Goal: Task Accomplishment & Management: Manage account settings

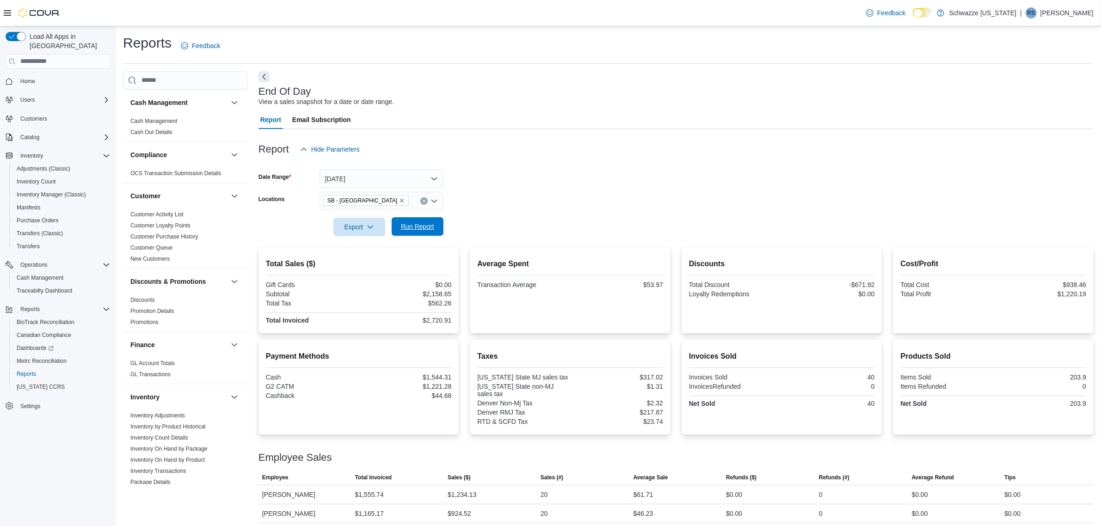
scroll to position [539, 0]
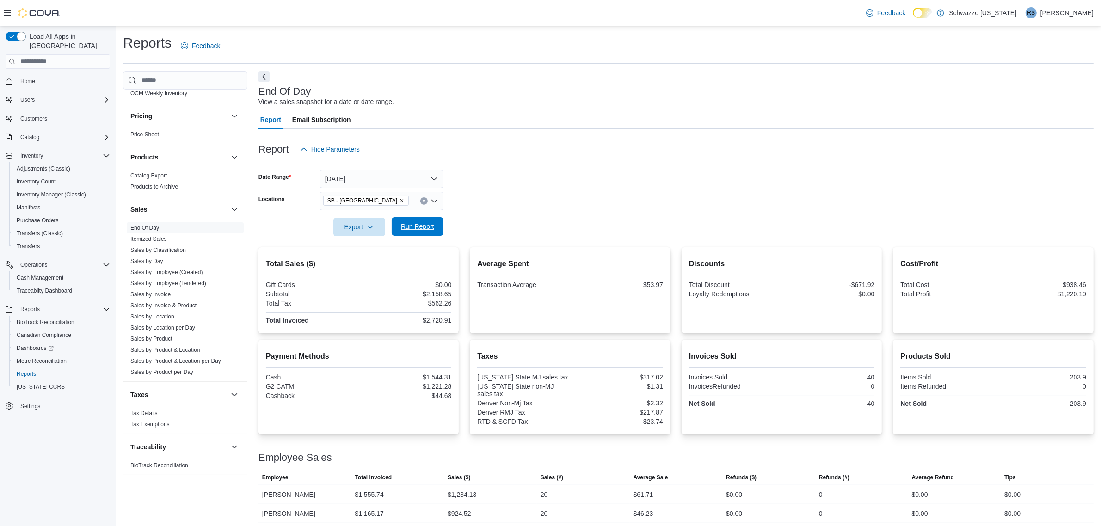
click at [417, 225] on span "Run Report" at bounding box center [417, 226] width 33 height 9
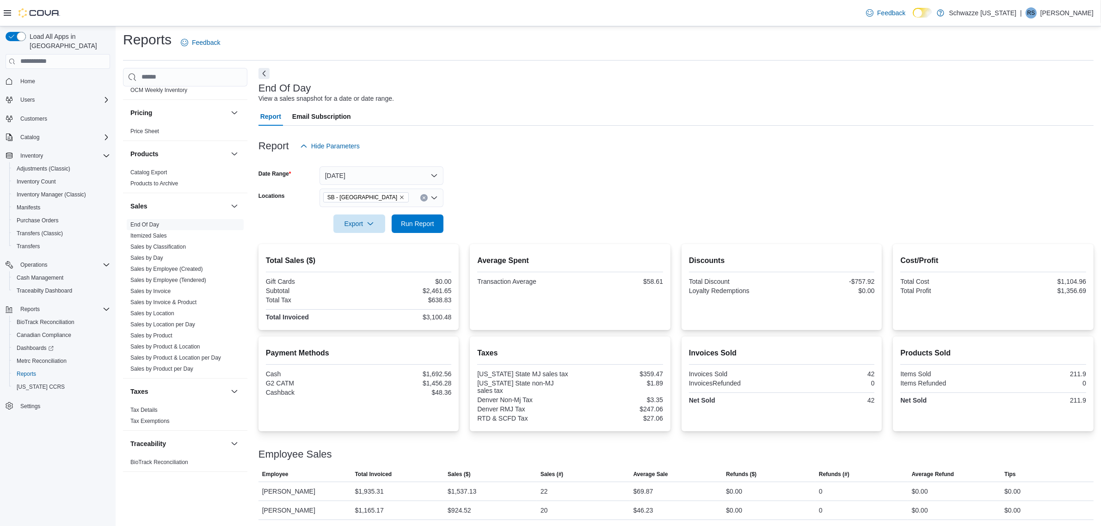
scroll to position [4, 0]
click at [154, 311] on link "Sales by Location" at bounding box center [152, 313] width 44 height 6
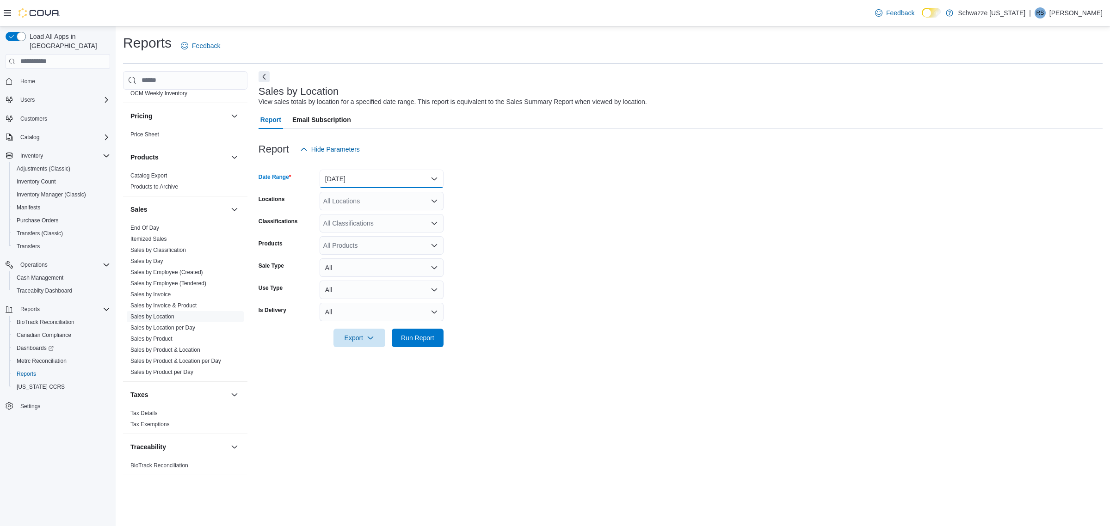
click at [373, 180] on button "Yesterday" at bounding box center [382, 179] width 124 height 18
click at [354, 216] on span "[DATE]" at bounding box center [386, 215] width 105 height 11
click at [366, 197] on div "All Locations" at bounding box center [382, 201] width 124 height 18
type input "****"
click at [376, 220] on span "SB - [GEOGRAPHIC_DATA]" at bounding box center [385, 216] width 82 height 9
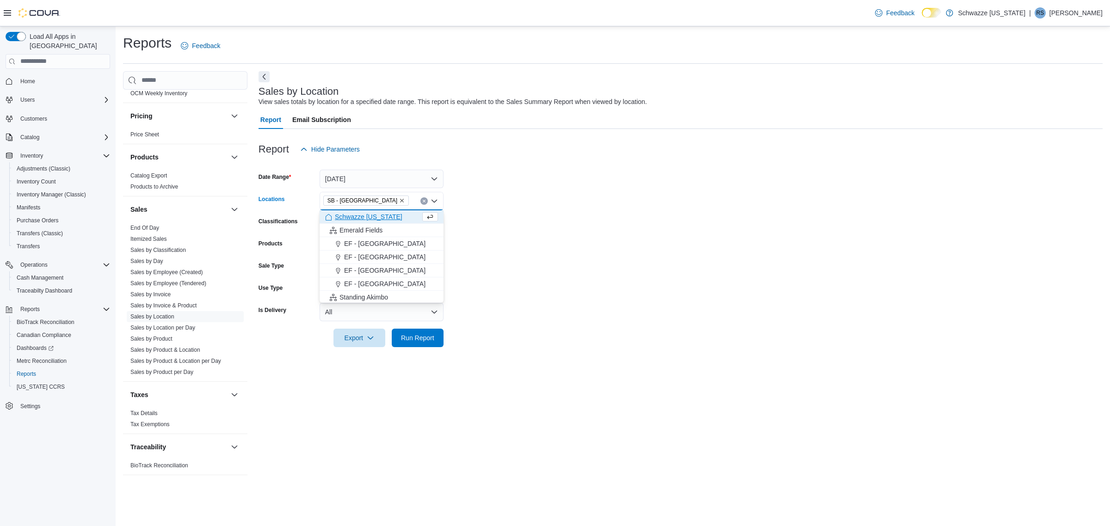
click at [524, 225] on form "Date Range Today Locations SB - Highlands Combo box. Selected. SB - Highlands. …" at bounding box center [681, 253] width 844 height 189
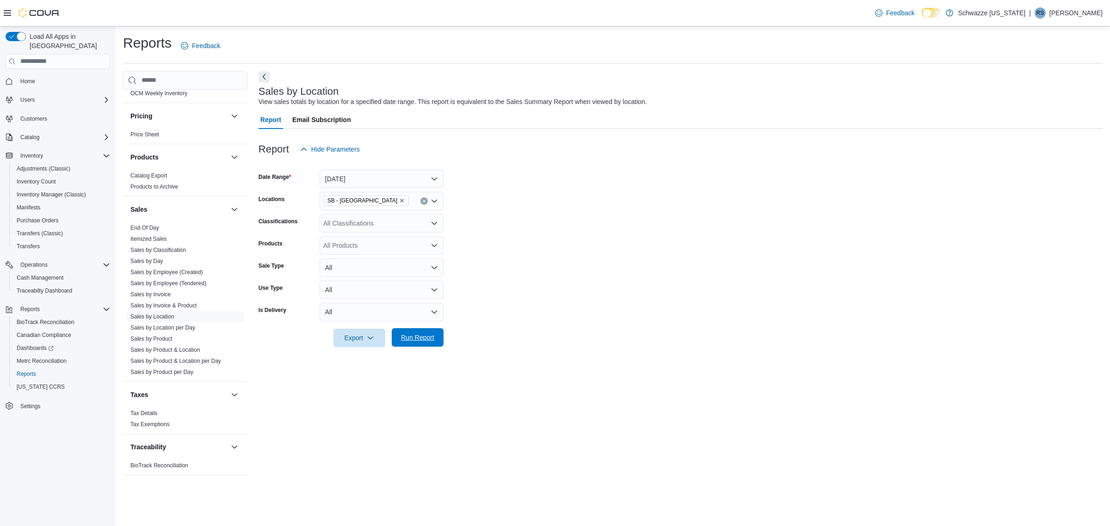
click at [413, 335] on span "Run Report" at bounding box center [417, 337] width 33 height 9
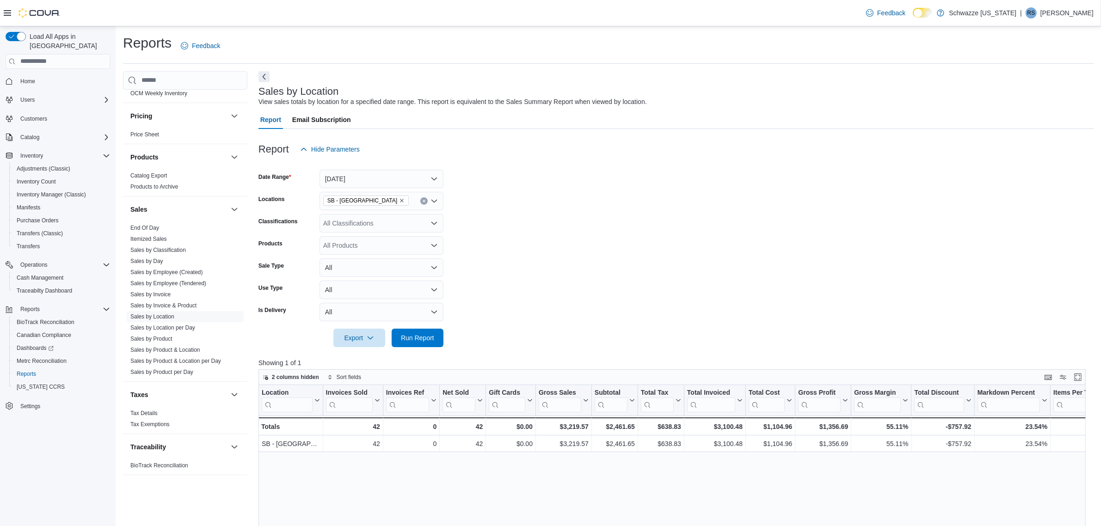
scroll to position [271, 0]
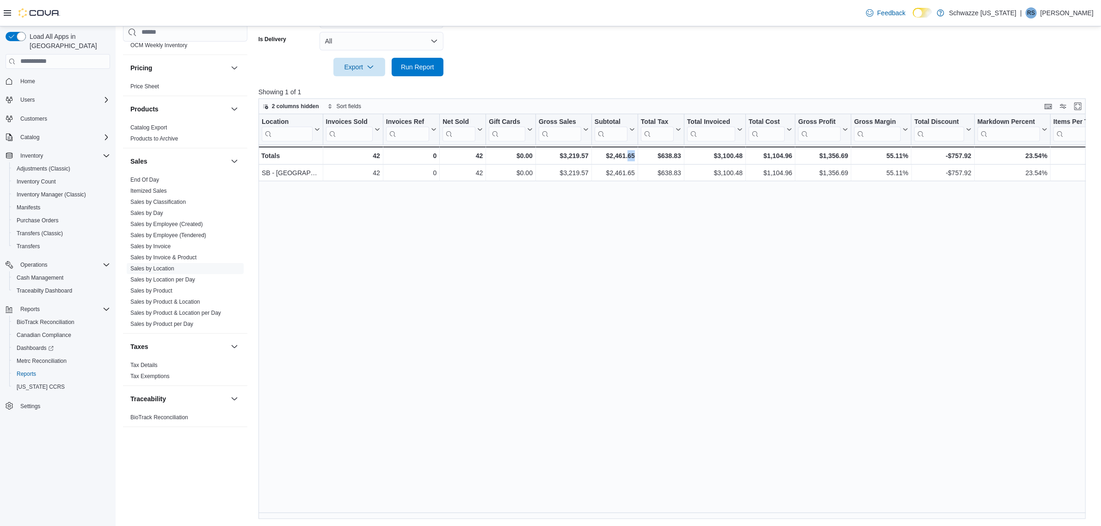
drag, startPoint x: 628, startPoint y: 523, endPoint x: 652, endPoint y: 524, distance: 24.1
click at [652, 524] on div "Reports Feedback Cash Management Cash Management Cash Out Details Compliance OC…" at bounding box center [609, 140] width 986 height 771
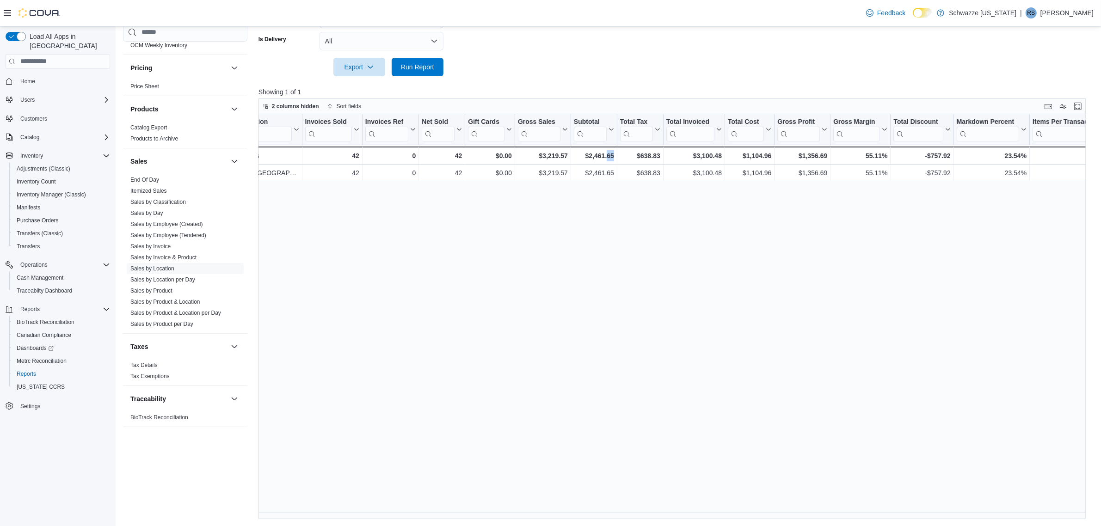
scroll to position [0, 0]
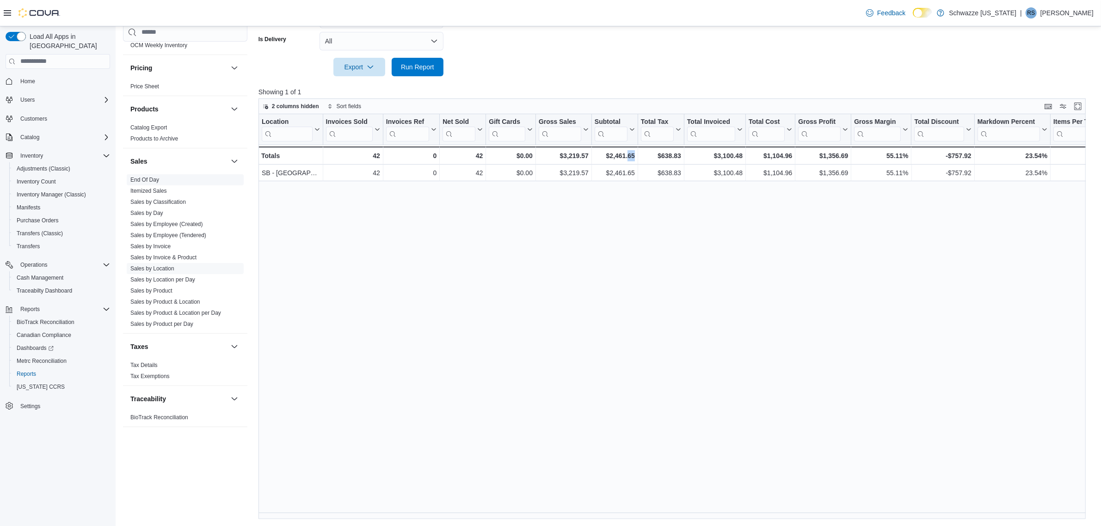
click at [136, 177] on link "End Of Day" at bounding box center [144, 180] width 29 height 6
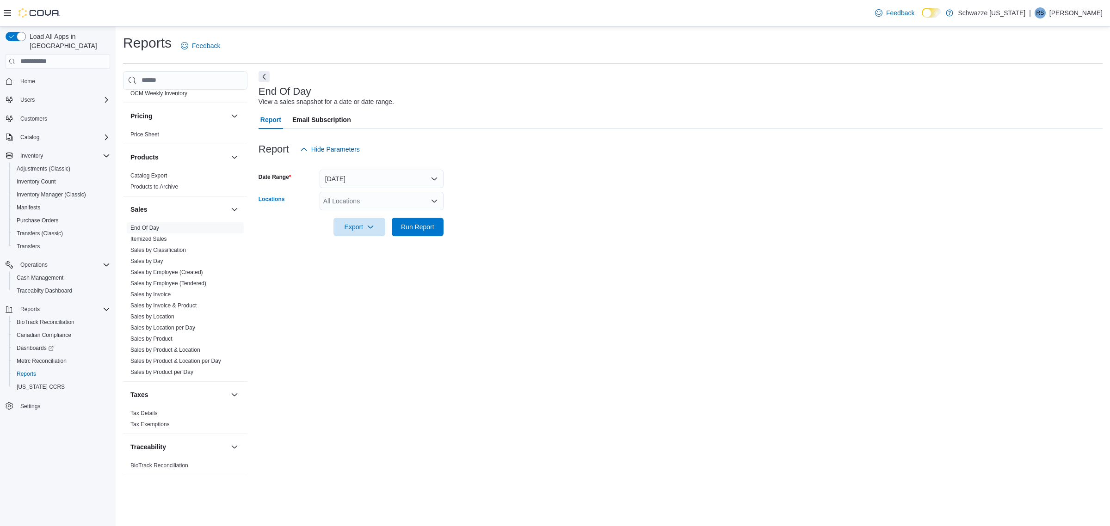
click at [357, 203] on div "All Locations" at bounding box center [382, 201] width 124 height 18
type input "****"
click at [353, 218] on span "SB - [GEOGRAPHIC_DATA]" at bounding box center [385, 216] width 82 height 9
click at [481, 217] on div at bounding box center [681, 213] width 844 height 7
click at [424, 230] on span "Run Report" at bounding box center [417, 226] width 33 height 9
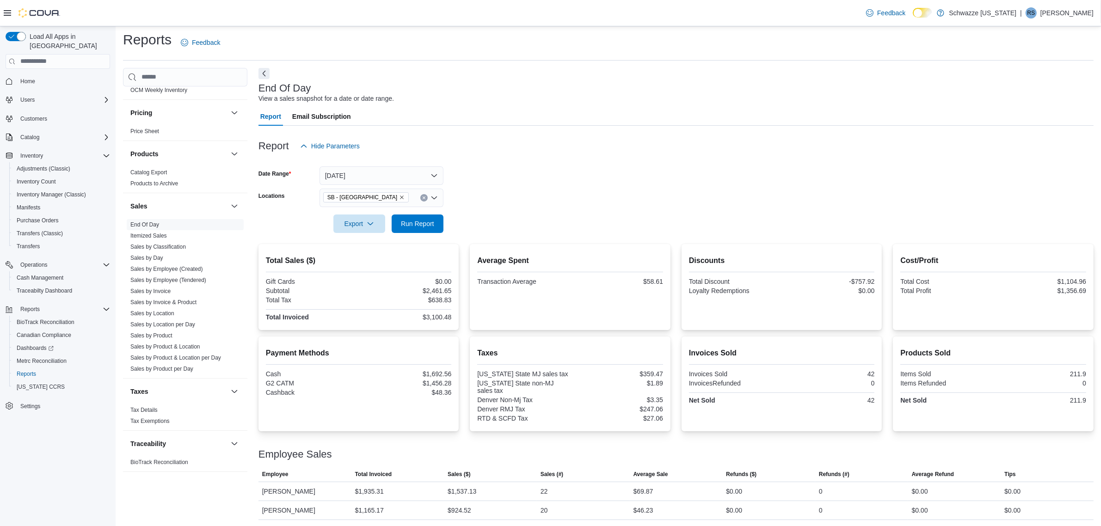
scroll to position [4, 0]
click at [166, 314] on link "Sales by Location" at bounding box center [152, 313] width 44 height 6
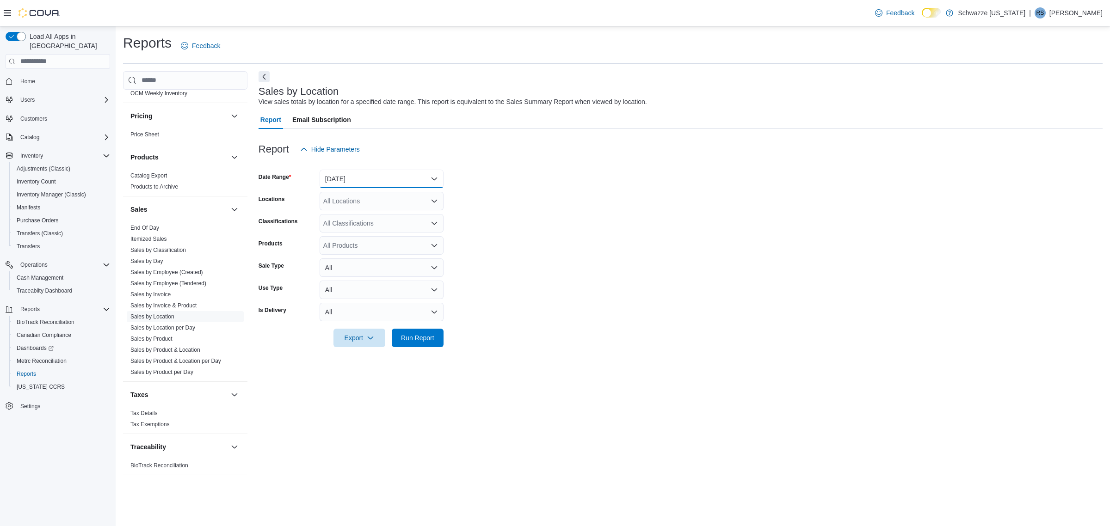
click at [363, 174] on button "Yesterday" at bounding box center [382, 179] width 124 height 18
click at [359, 211] on span "[DATE]" at bounding box center [386, 215] width 105 height 11
click at [341, 200] on div "All Locations" at bounding box center [382, 201] width 124 height 18
type input "****"
click at [370, 220] on span "SB - [GEOGRAPHIC_DATA]" at bounding box center [385, 216] width 82 height 9
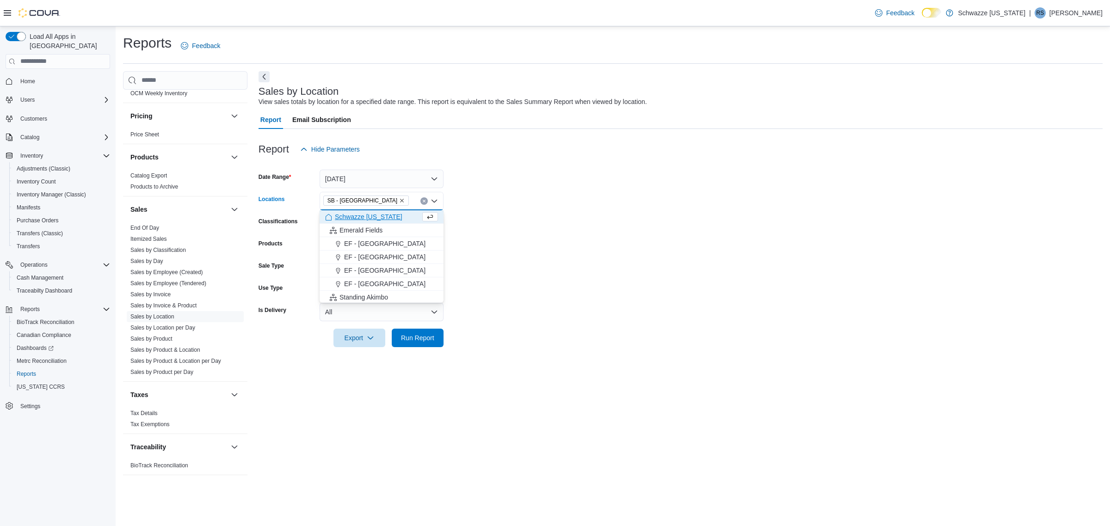
click at [601, 284] on form "Date Range Today Locations SB - Highlands Combo box. Selected. SB - Highlands. …" at bounding box center [681, 253] width 844 height 189
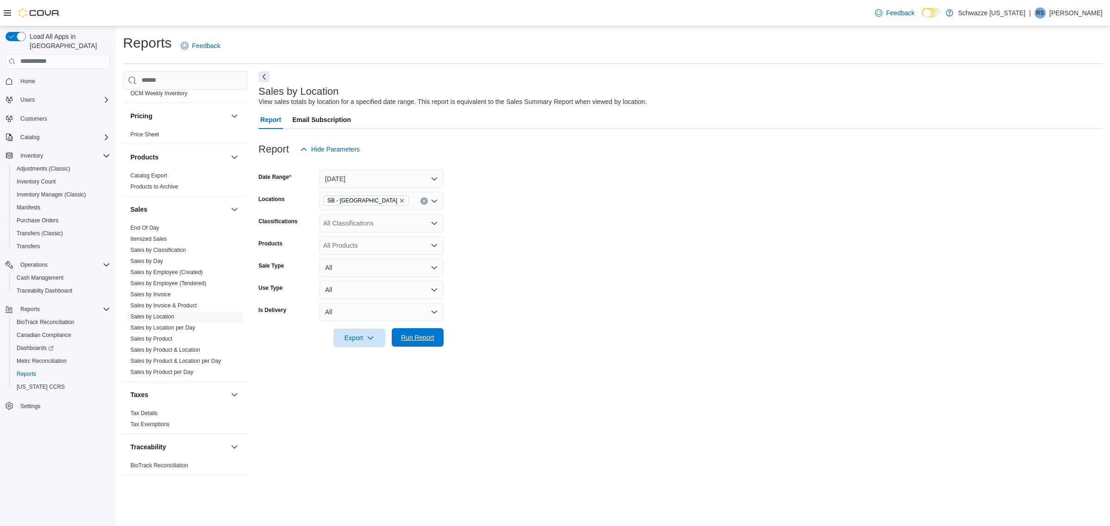
click at [422, 342] on span "Run Report" at bounding box center [417, 337] width 41 height 18
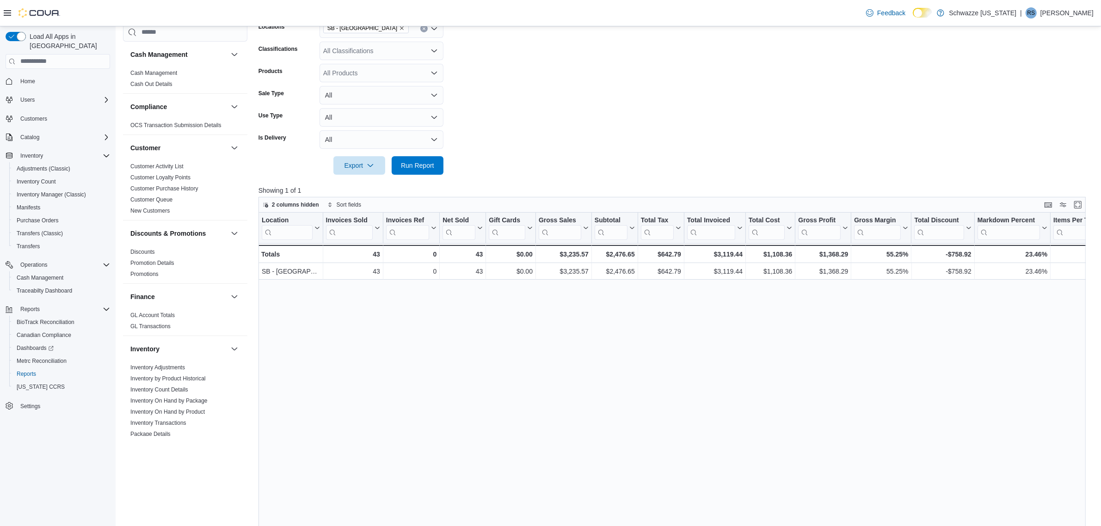
scroll to position [173, 0]
click at [40, 274] on span "Cash Management" at bounding box center [40, 277] width 47 height 7
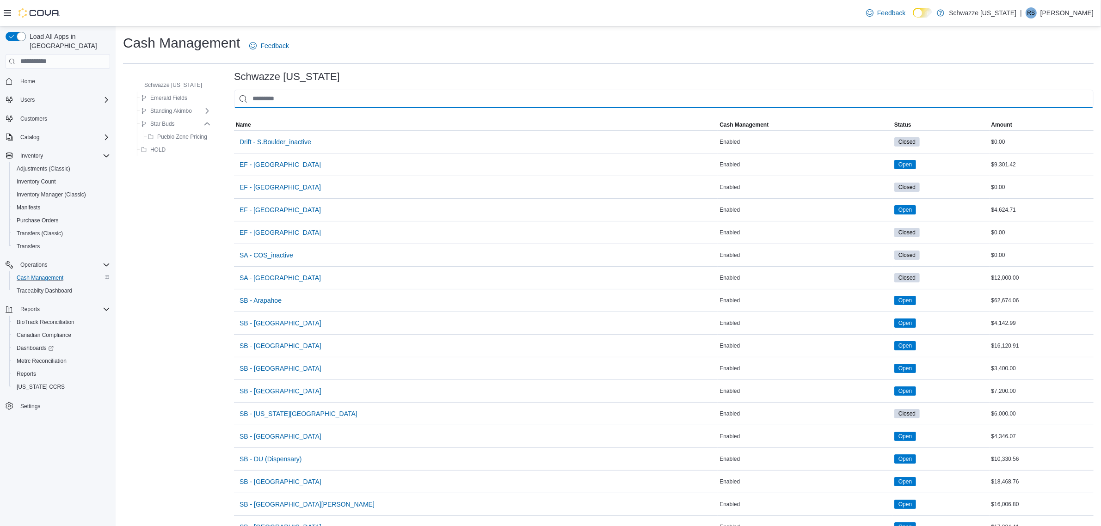
click at [292, 103] on input "This is a search bar. As you type, the results lower in the page will automatic…" at bounding box center [664, 99] width 860 height 18
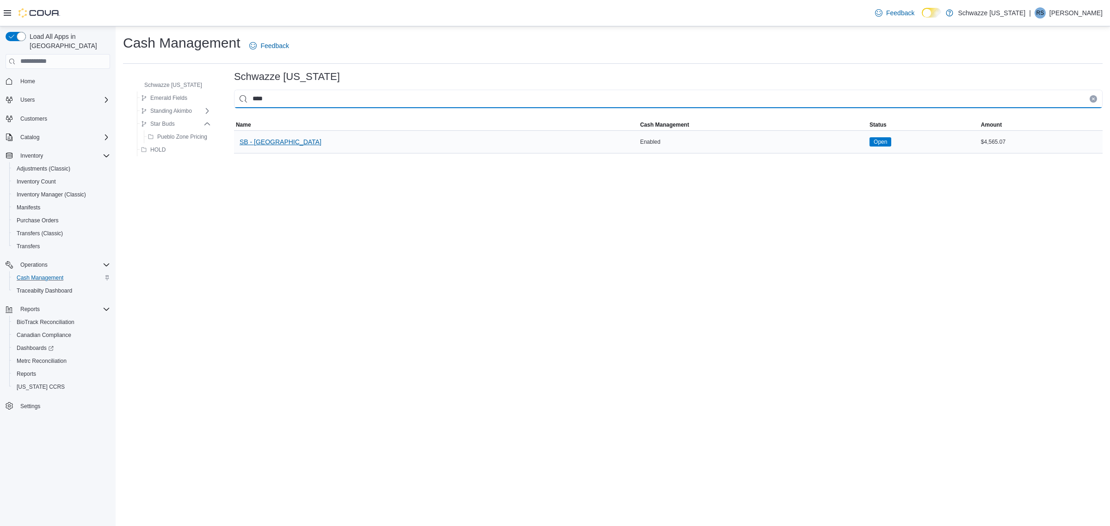
type input "****"
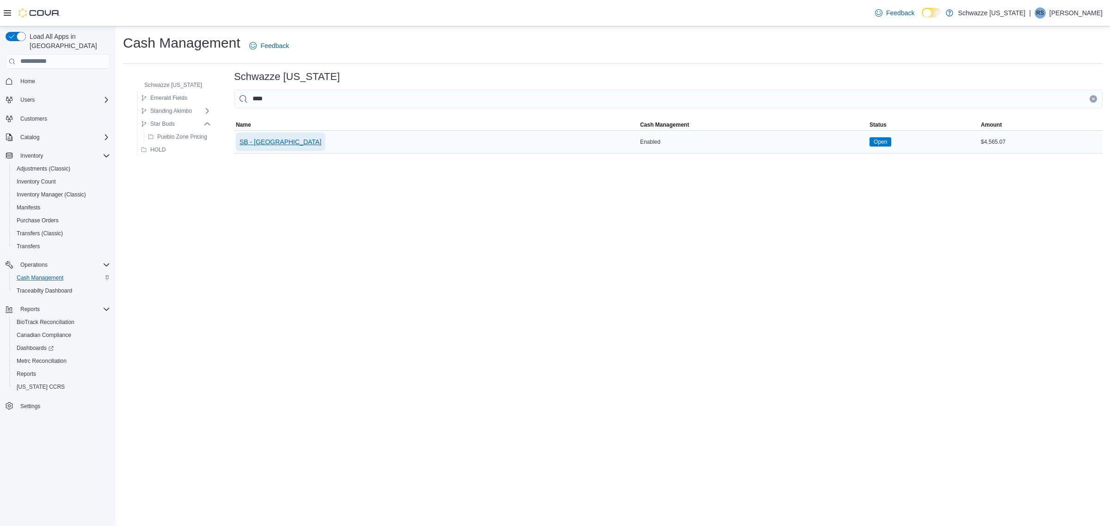
click at [265, 135] on span "SB - [GEOGRAPHIC_DATA]" at bounding box center [281, 142] width 82 height 18
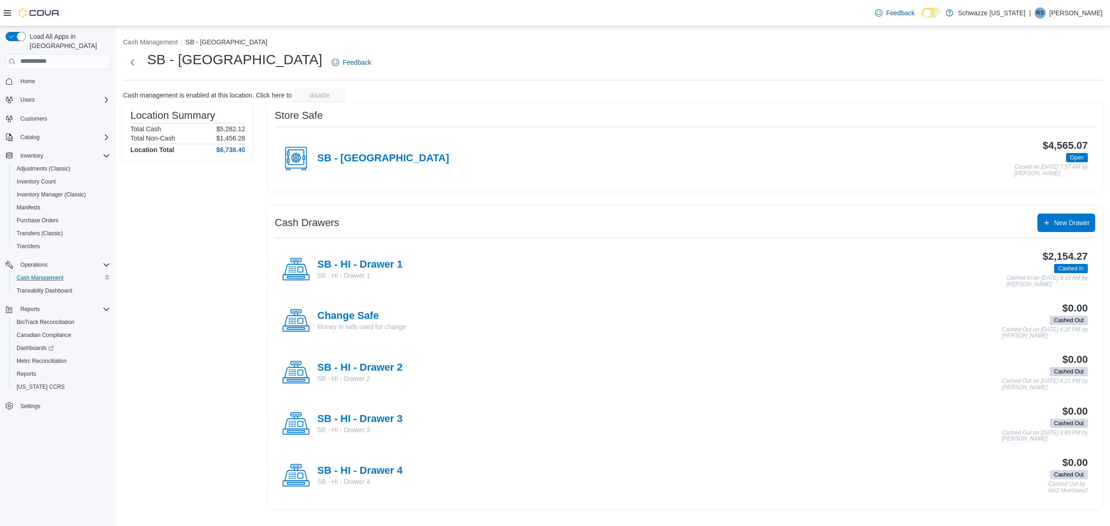
click at [367, 257] on div "SB - HI - Drawer 1 SB - HI - Drawer 1" at bounding box center [342, 270] width 120 height 28
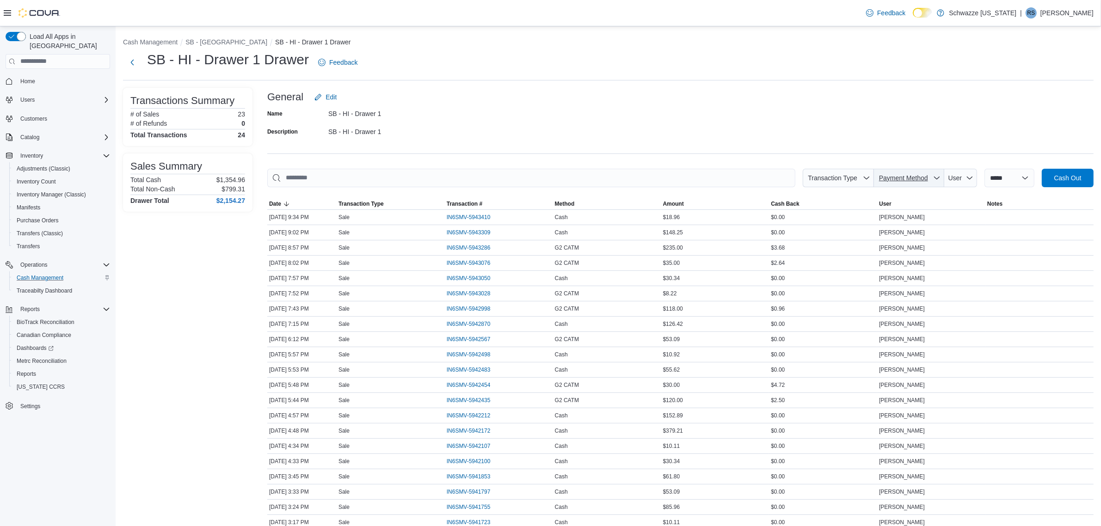
click at [926, 176] on span "Payment Method" at bounding box center [903, 177] width 49 height 7
click at [920, 216] on span "G2 CATM" at bounding box center [914, 213] width 109 height 11
type input "**********"
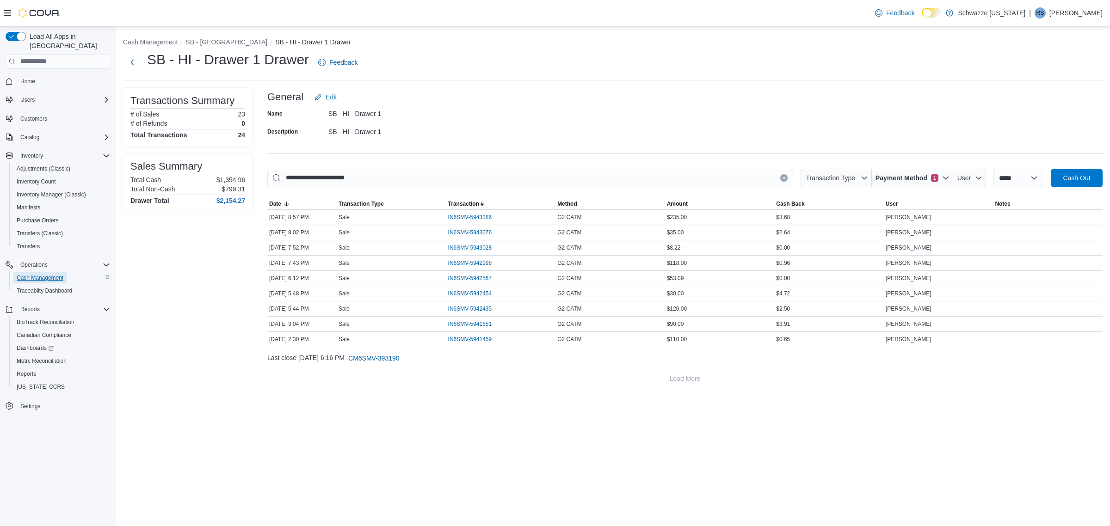
click at [46, 272] on span "Cash Management" at bounding box center [40, 277] width 47 height 11
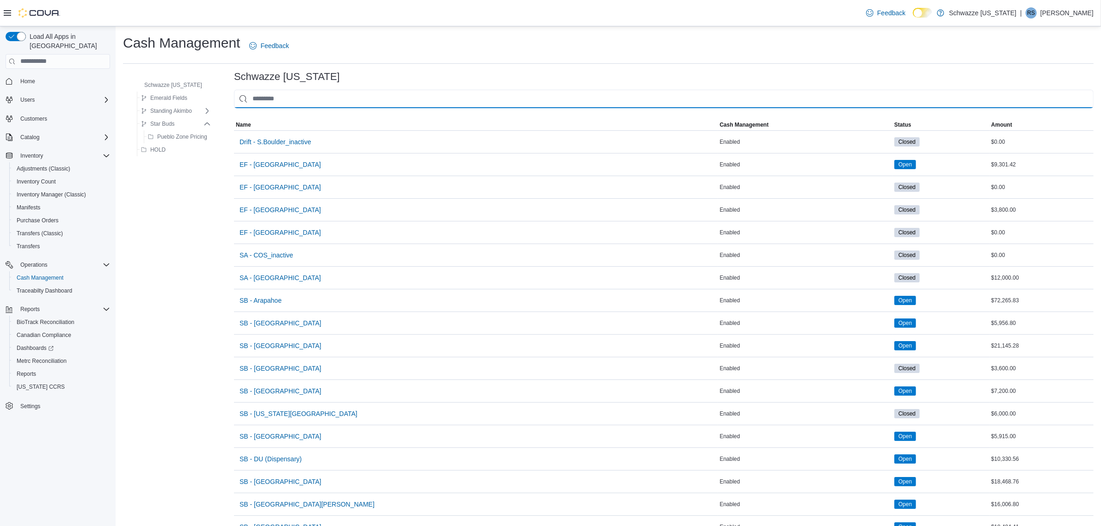
click at [297, 98] on input "This is a search bar. As you type, the results lower in the page will automatic…" at bounding box center [664, 99] width 860 height 18
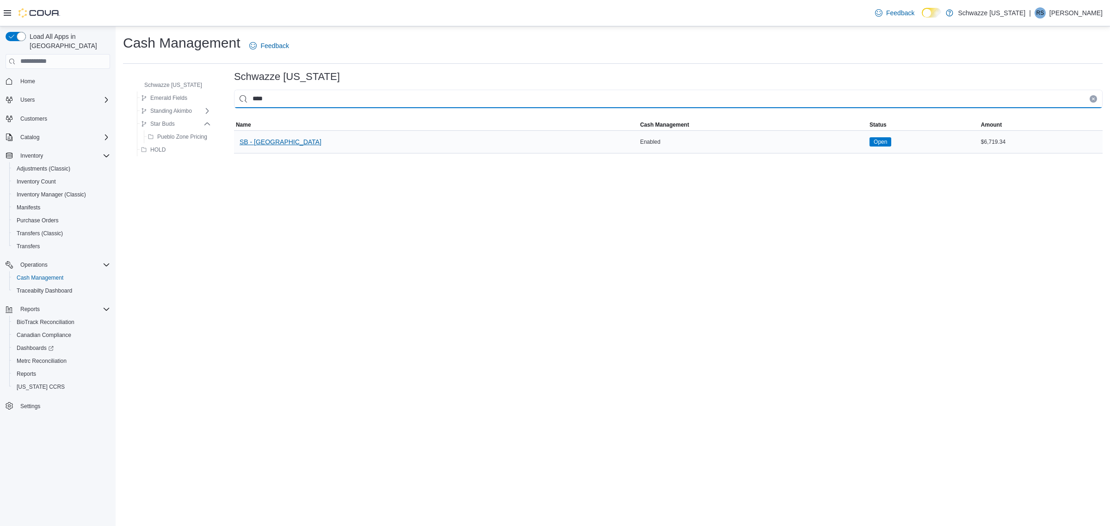
type input "****"
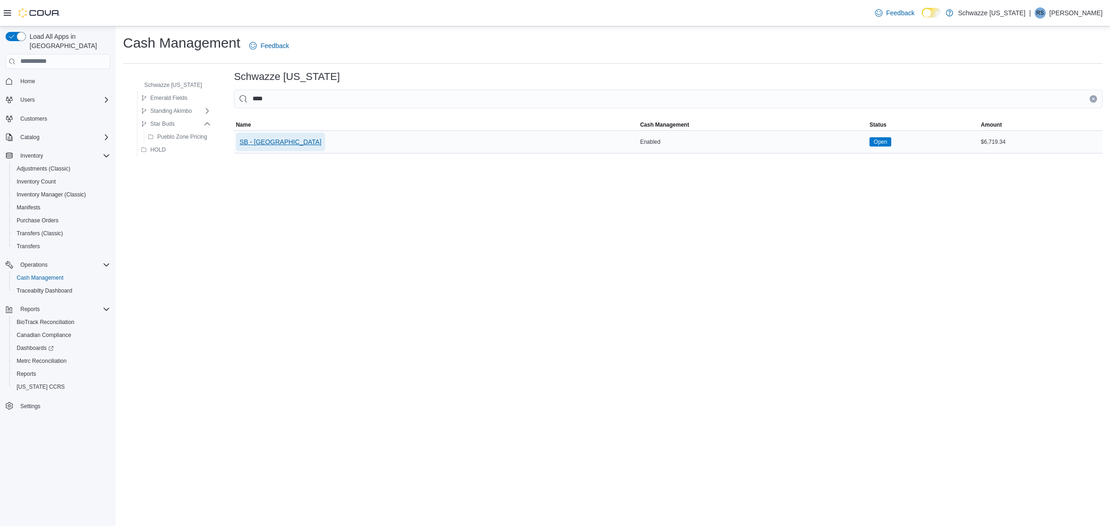
click at [269, 142] on span "SB - [GEOGRAPHIC_DATA]" at bounding box center [281, 141] width 82 height 9
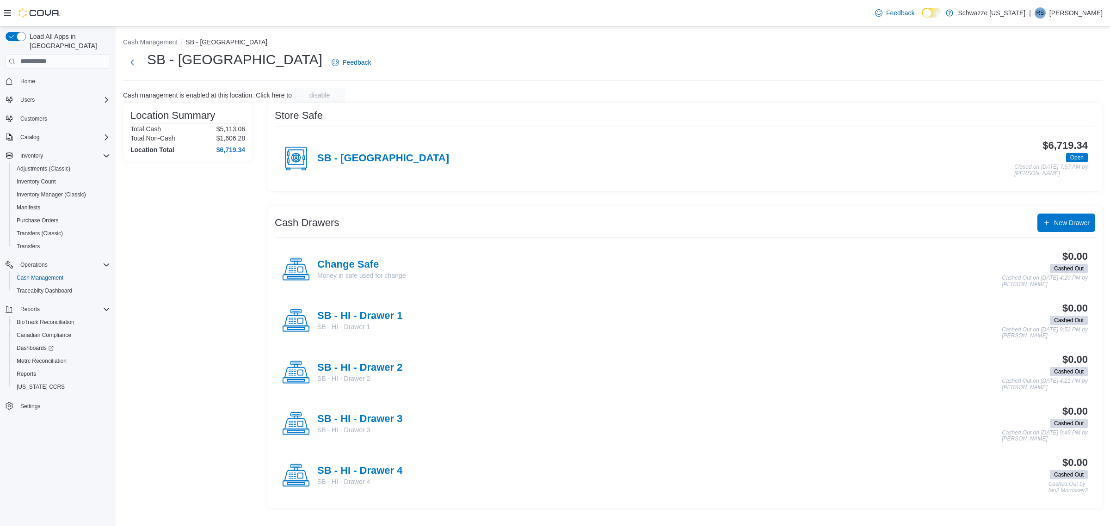
click at [347, 163] on h4 "SB - [GEOGRAPHIC_DATA]" at bounding box center [383, 159] width 132 height 12
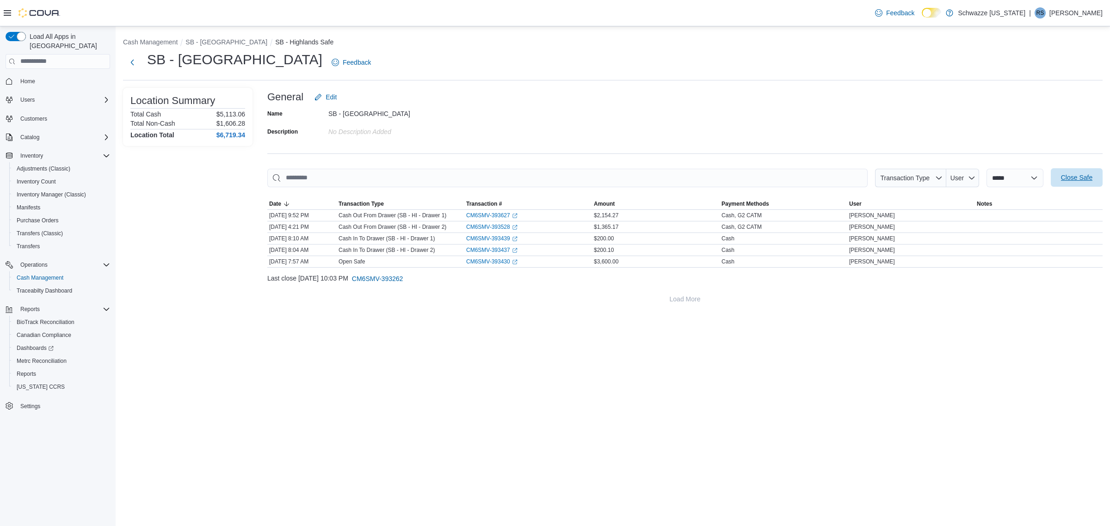
click at [1077, 182] on span "Close Safe" at bounding box center [1076, 177] width 31 height 9
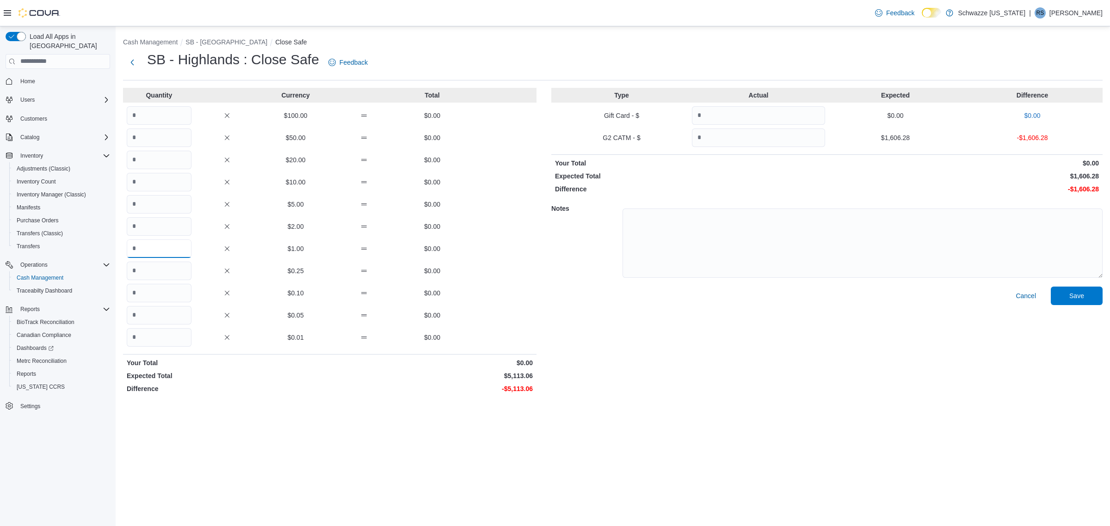
click at [167, 247] on input "Quantity" at bounding box center [159, 249] width 65 height 18
type input "****"
click at [165, 340] on input "Quantity" at bounding box center [159, 337] width 65 height 18
type input "**"
click at [765, 132] on input "Quantity" at bounding box center [758, 138] width 133 height 18
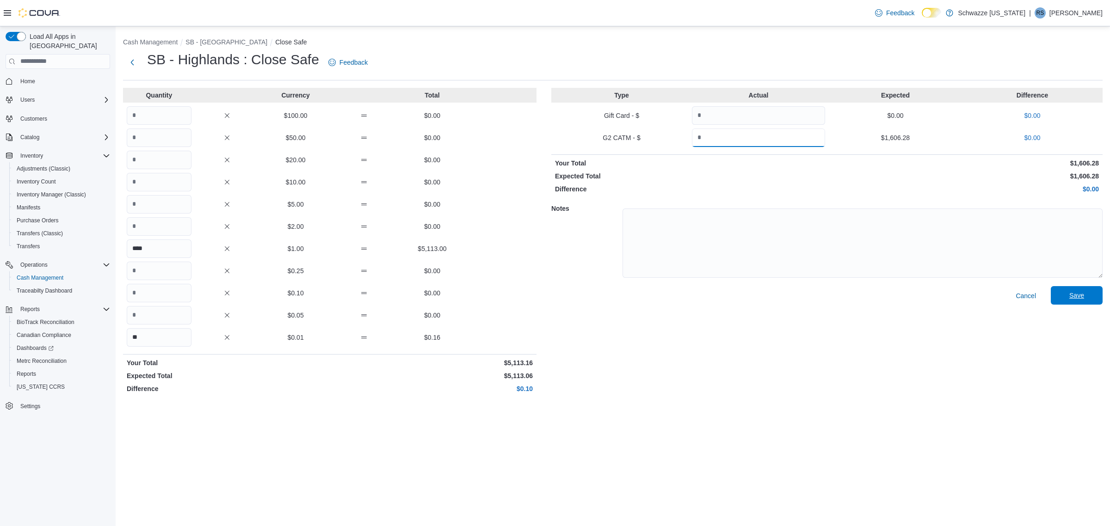
type input "*******"
click at [1091, 298] on span "Save" at bounding box center [1076, 295] width 41 height 18
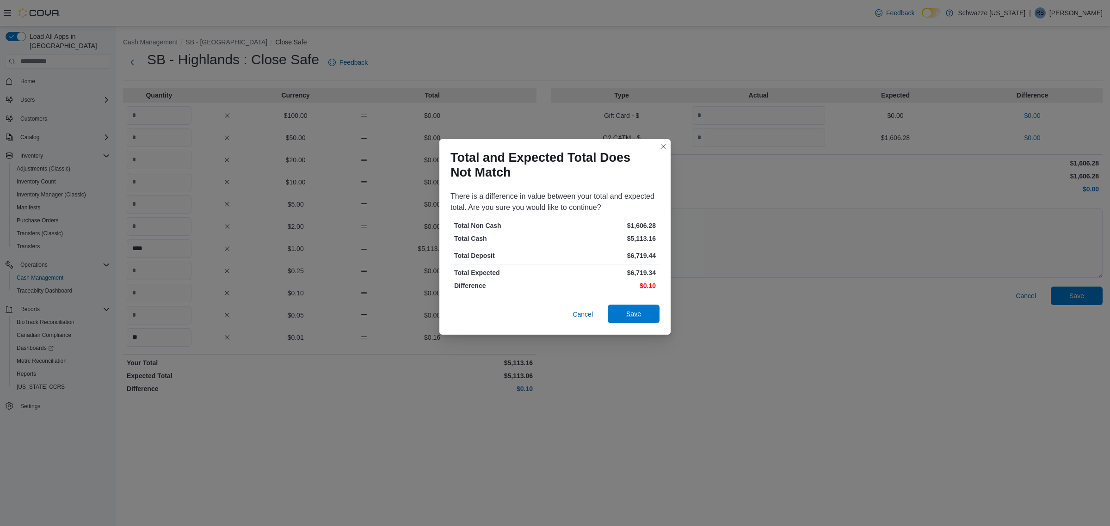
click at [636, 313] on span "Save" at bounding box center [633, 313] width 15 height 9
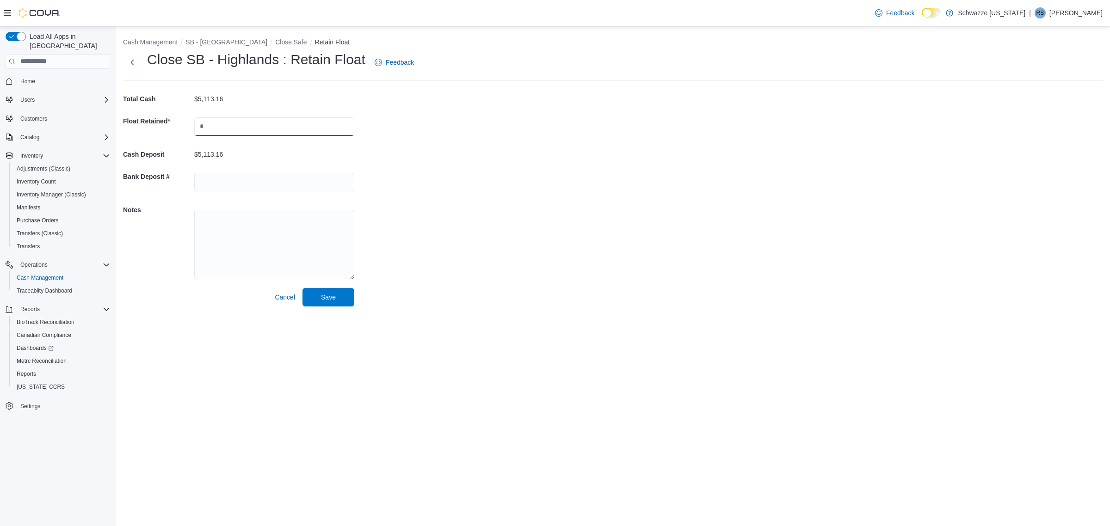
click at [232, 135] on input "text" at bounding box center [274, 126] width 160 height 18
type input "****"
click at [408, 174] on div "Cash Management SB - Highlands Close Safe Retain Float Close SB - Highlands : R…" at bounding box center [613, 170] width 994 height 288
click at [334, 298] on span "Save" at bounding box center [328, 296] width 15 height 9
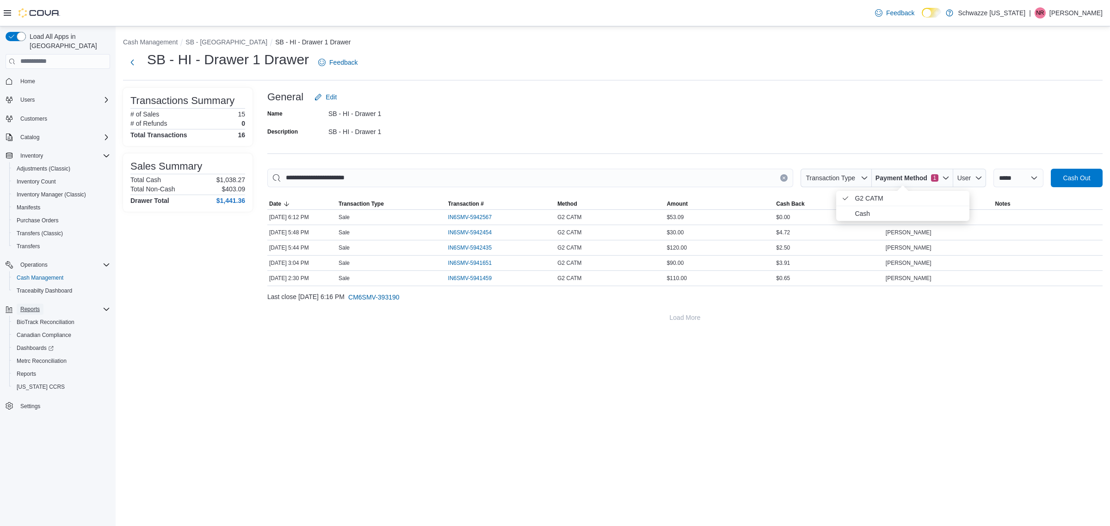
click at [37, 306] on span "Reports" at bounding box center [29, 309] width 19 height 7
click at [28, 305] on div "Reports" at bounding box center [58, 309] width 105 height 17
click at [29, 306] on span "Reports" at bounding box center [29, 309] width 19 height 7
click at [35, 370] on span "Reports" at bounding box center [26, 373] width 19 height 7
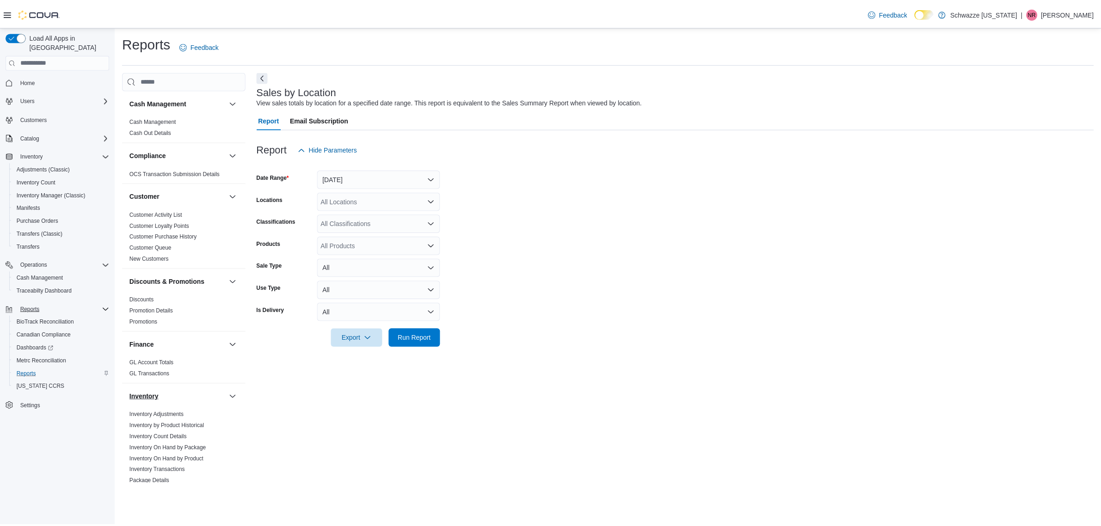
scroll to position [405, 0]
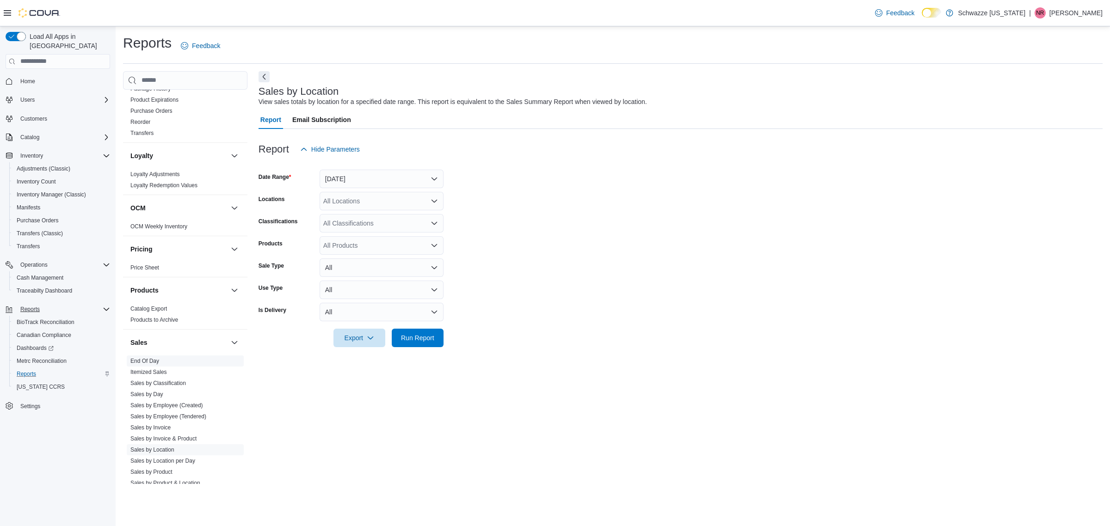
click at [153, 361] on link "End Of Day" at bounding box center [144, 361] width 29 height 6
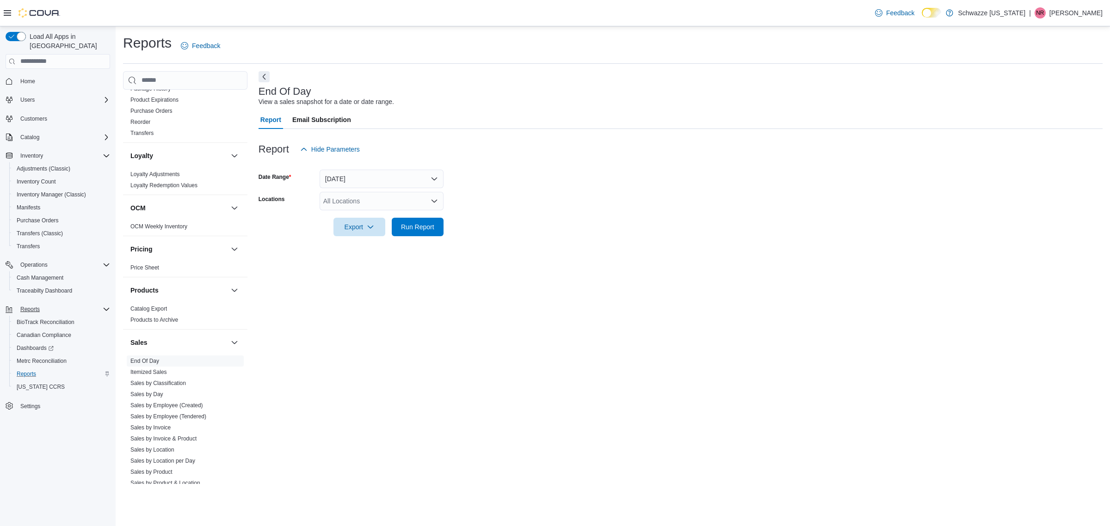
click at [381, 206] on div "All Locations" at bounding box center [382, 201] width 124 height 18
type input "**"
click at [388, 206] on div "**" at bounding box center [382, 201] width 124 height 18
click at [387, 219] on span "SB - [GEOGRAPHIC_DATA]" at bounding box center [385, 216] width 82 height 9
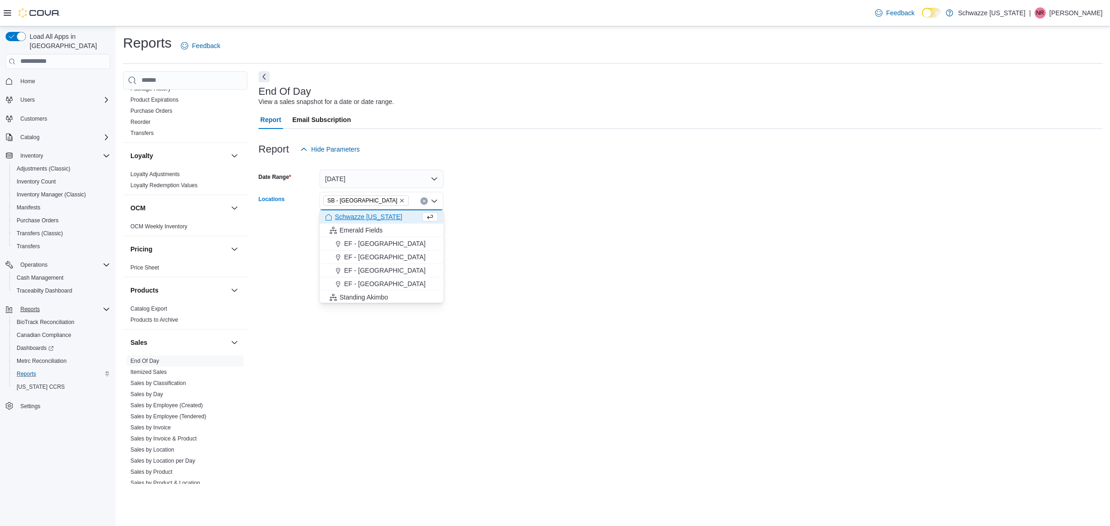
click at [562, 216] on div at bounding box center [681, 213] width 844 height 7
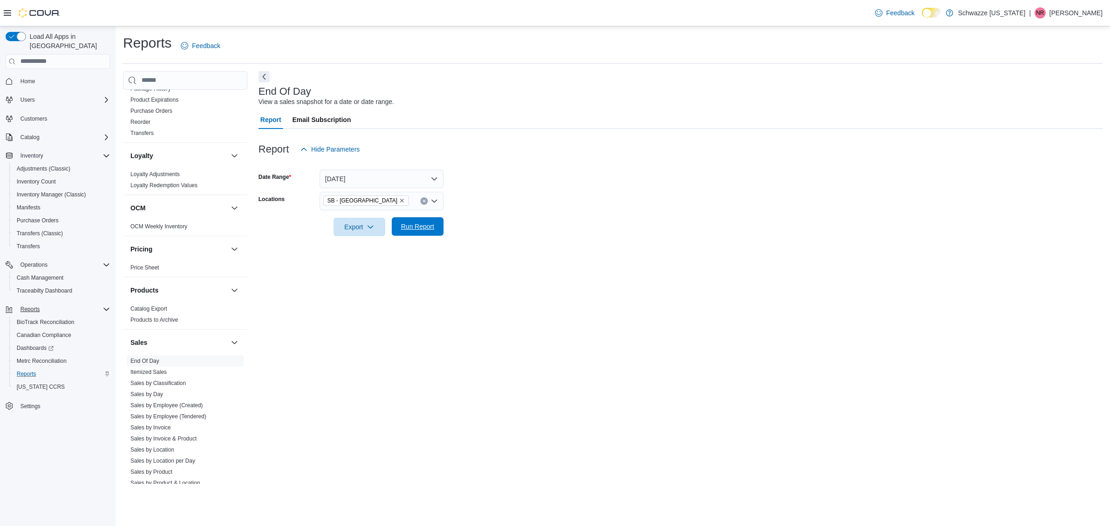
click at [415, 225] on span "Run Report" at bounding box center [417, 226] width 33 height 9
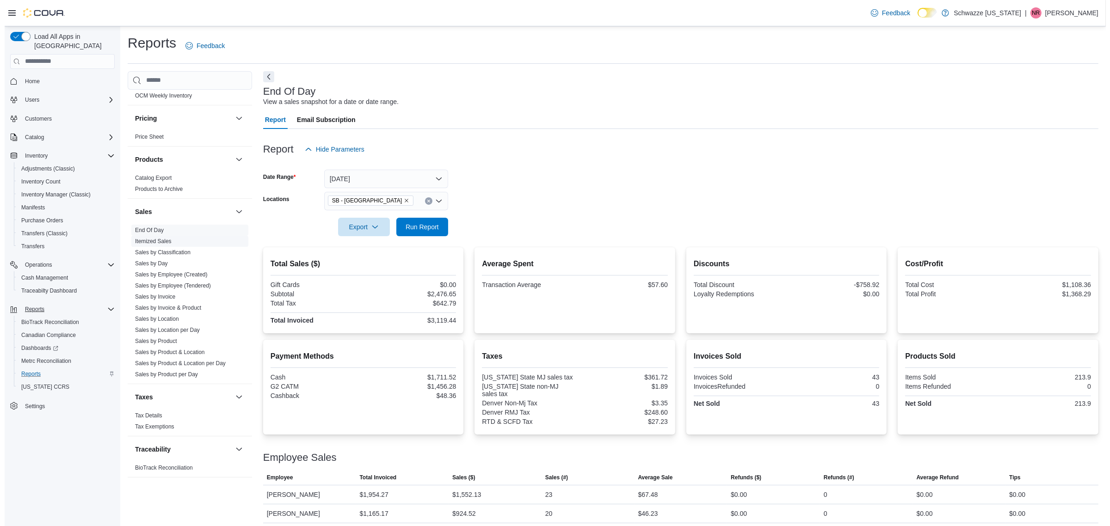
scroll to position [539, 0]
click at [25, 274] on span "Cash Management" at bounding box center [40, 277] width 47 height 7
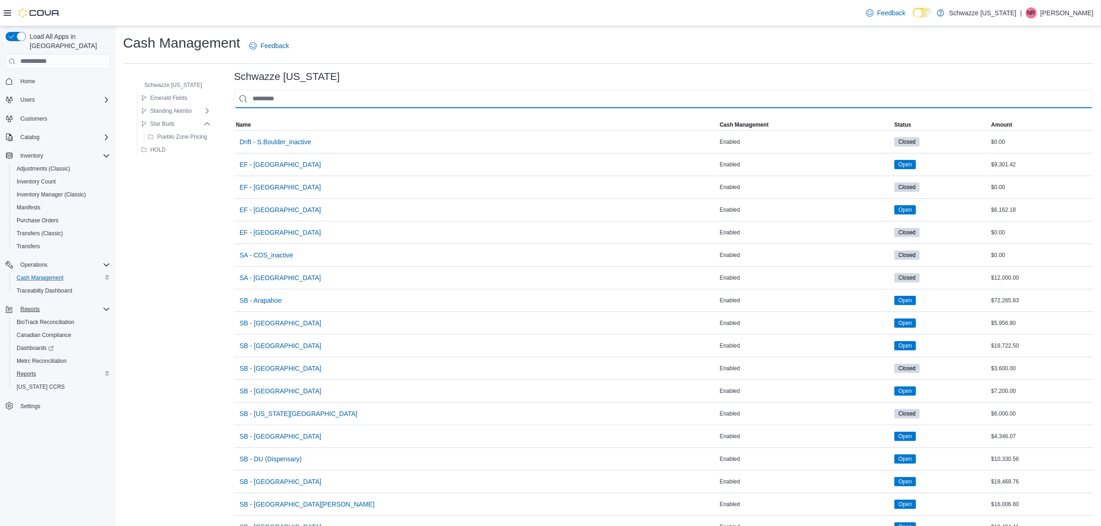
click at [271, 98] on input "This is a search bar. As you type, the results lower in the page will automatic…" at bounding box center [664, 99] width 860 height 18
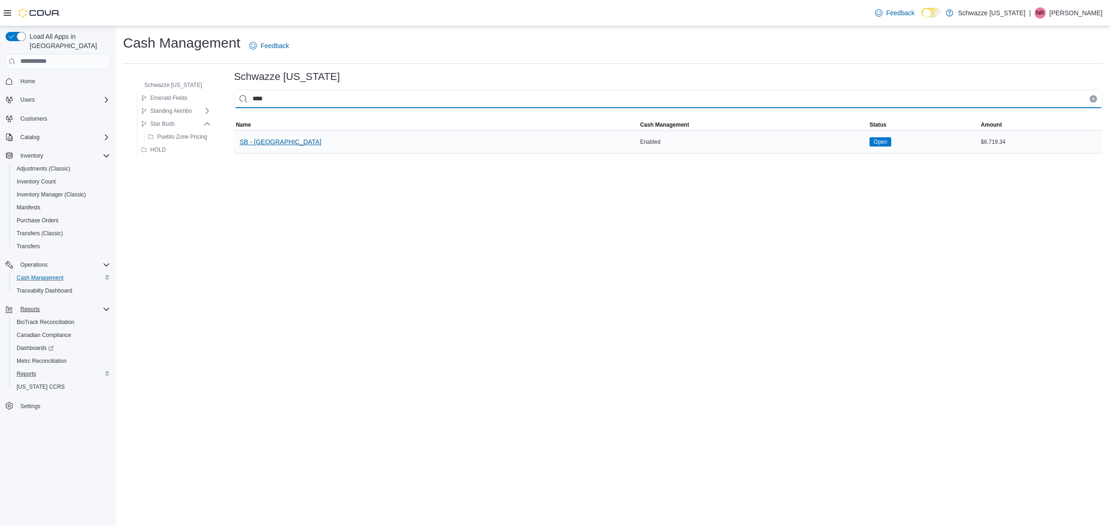
type input "****"
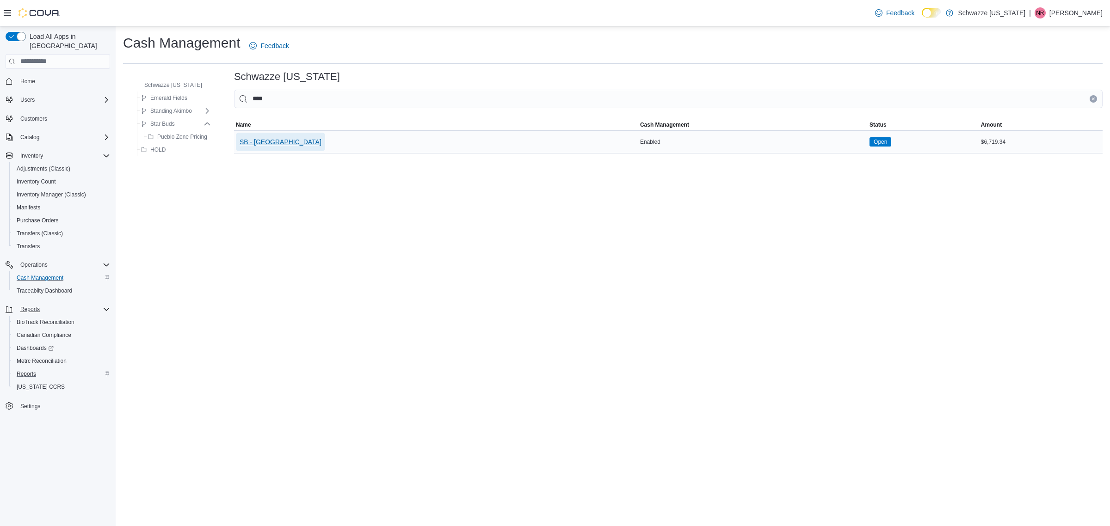
click at [265, 146] on span "SB - [GEOGRAPHIC_DATA]" at bounding box center [281, 141] width 82 height 9
